Goal: Check status: Check status

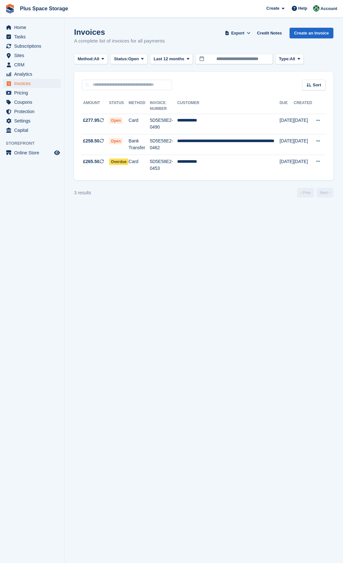
drag, startPoint x: 53, startPoint y: 7, endPoint x: 81, endPoint y: 1, distance: 28.1
click at [53, 7] on link "Plus Space Storage" at bounding box center [43, 8] width 53 height 11
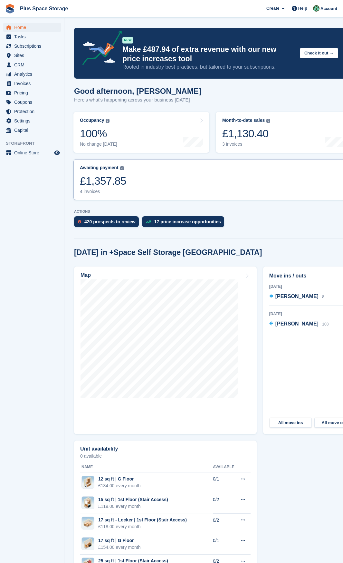
click at [162, 192] on link "Awaiting payment The total outstanding balance on all open invoices. £1,357.85 …" at bounding box center [212, 179] width 278 height 41
